Goal: Information Seeking & Learning: Find specific fact

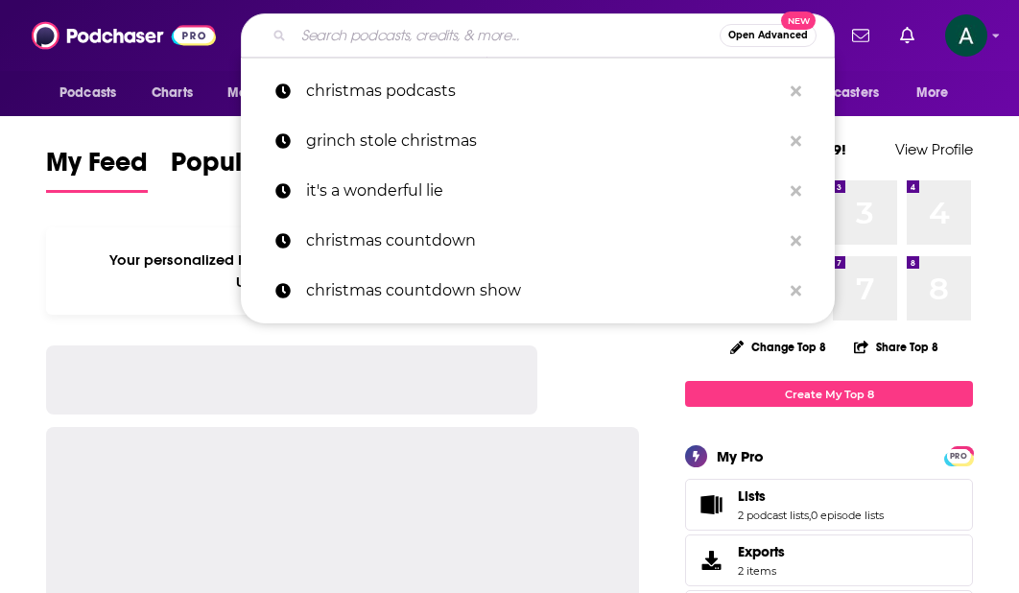
click at [411, 48] on input "Search podcasts, credits, & more..." at bounding box center [507, 35] width 426 height 31
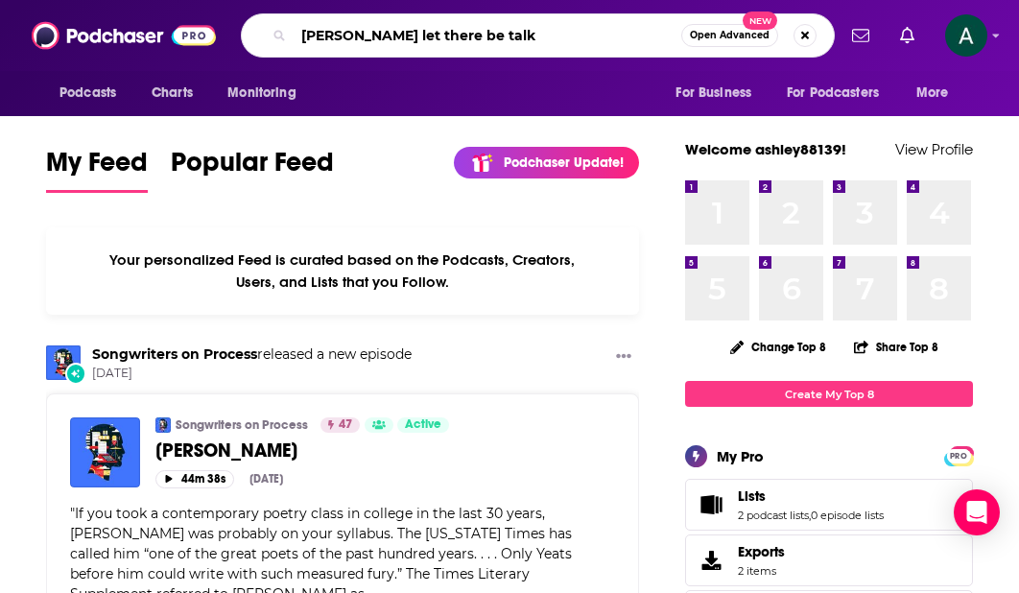
type input "[PERSON_NAME] let there be talk"
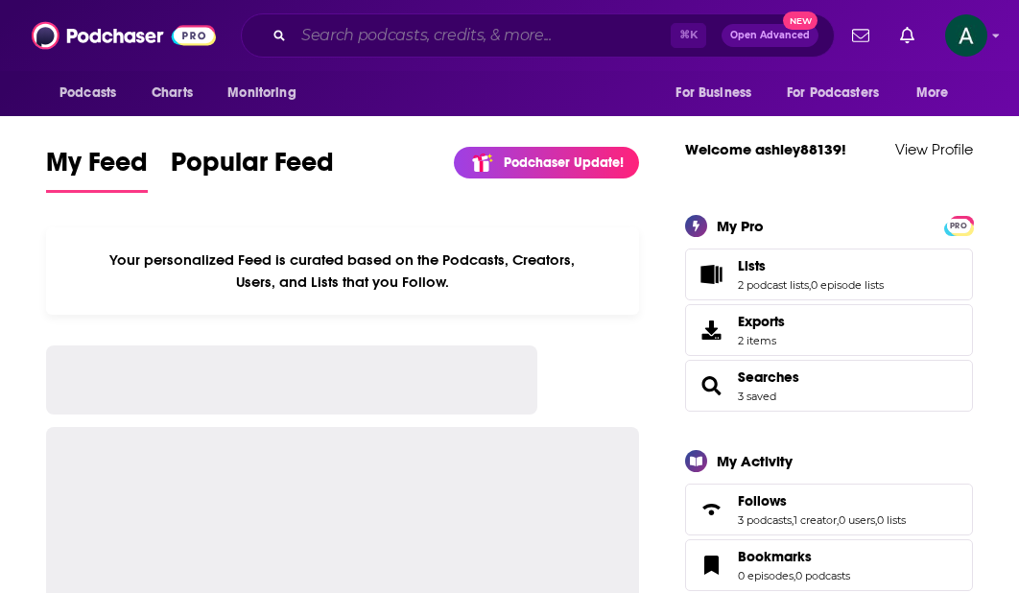
click at [386, 38] on input "Search podcasts, credits, & more..." at bounding box center [482, 35] width 377 height 31
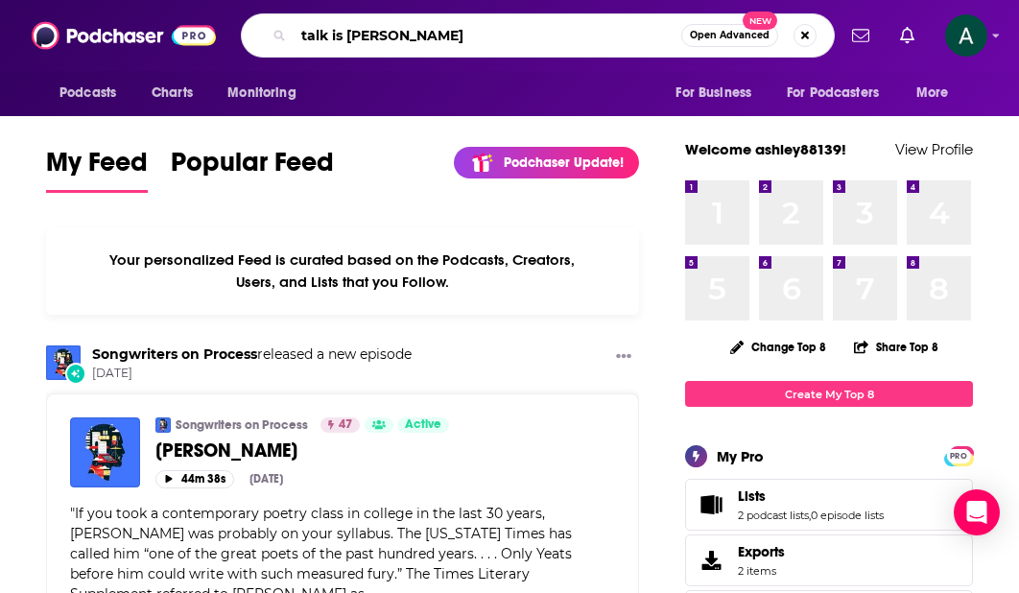
type input "talk is jericho"
